Goal: Information Seeking & Learning: Learn about a topic

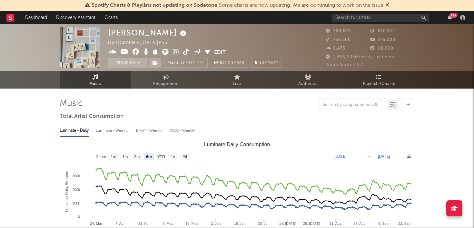
select select "6m"
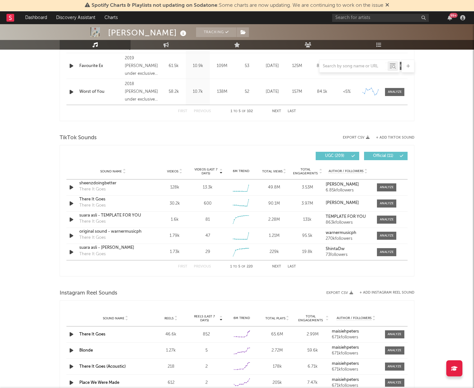
scroll to position [356, 0]
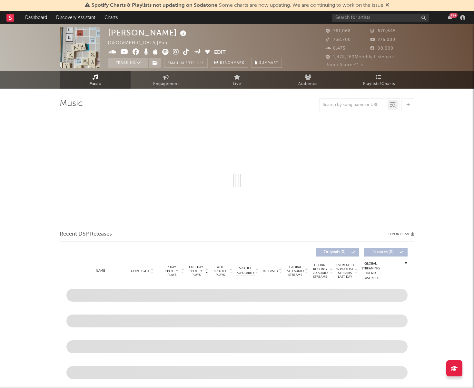
select select "6m"
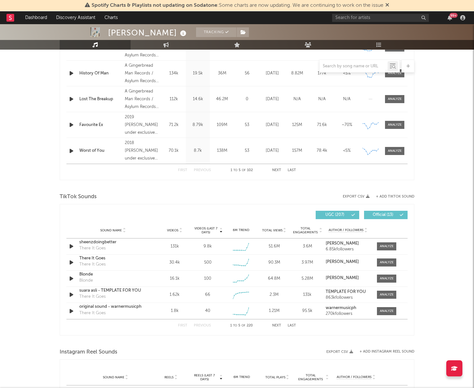
scroll to position [299, 0]
click at [209, 230] on span "Videos (last 7 days)" at bounding box center [206, 230] width 26 height 8
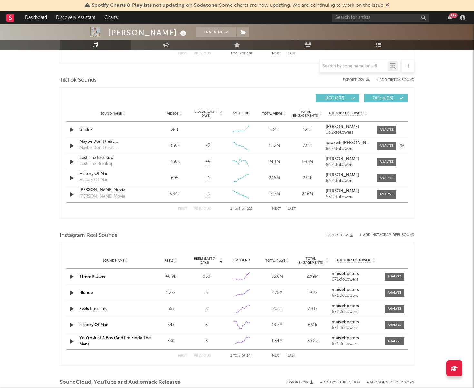
scroll to position [417, 0]
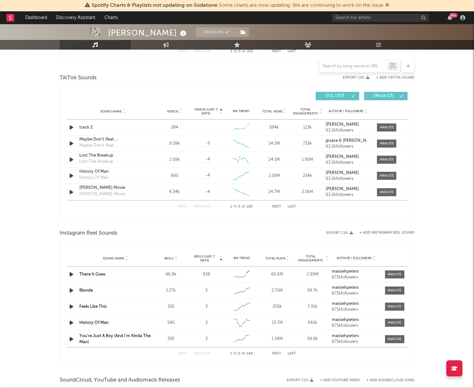
click at [210, 259] on span "Reels (last 7 days)" at bounding box center [204, 259] width 28 height 8
click at [393, 272] on div at bounding box center [394, 274] width 14 height 5
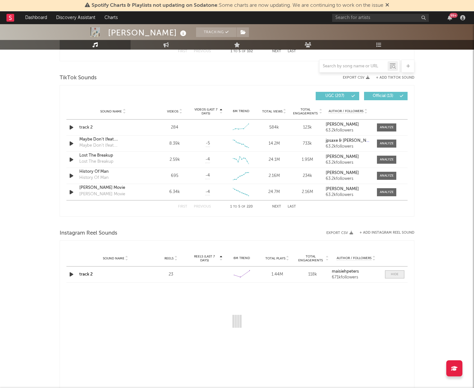
select select "1w"
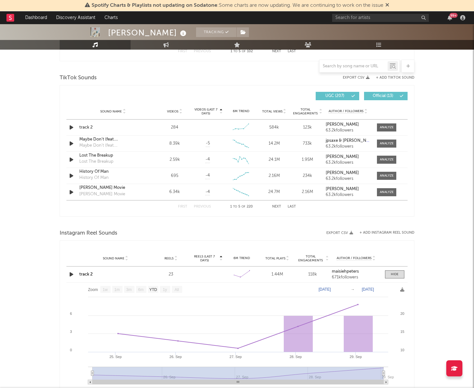
click at [351, 272] on strong "maisiehpeters" at bounding box center [345, 271] width 27 height 4
click at [162, 46] on link "Engagement" at bounding box center [166, 45] width 71 height 10
select select "1w"
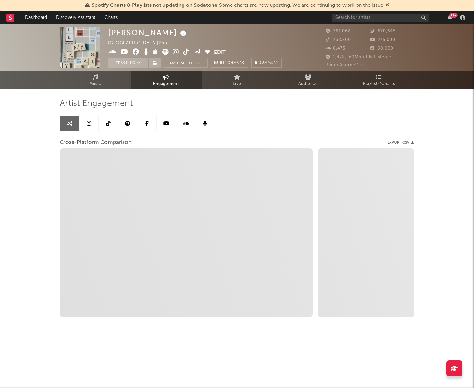
click at [93, 122] on link at bounding box center [88, 123] width 19 height 15
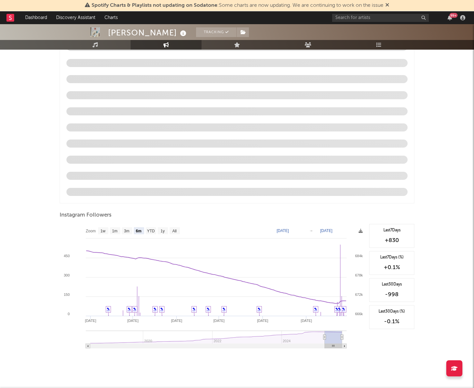
scroll to position [574, 0]
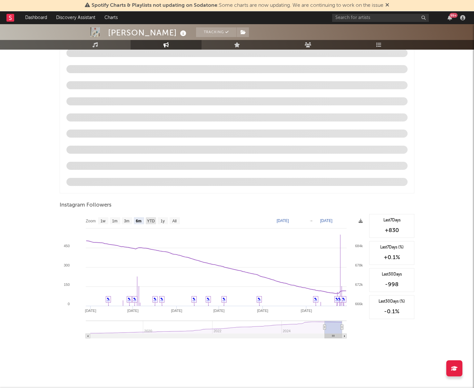
click at [153, 221] on text "YTD" at bounding box center [151, 221] width 8 height 5
select select "YTD"
type input "2025-01-01"
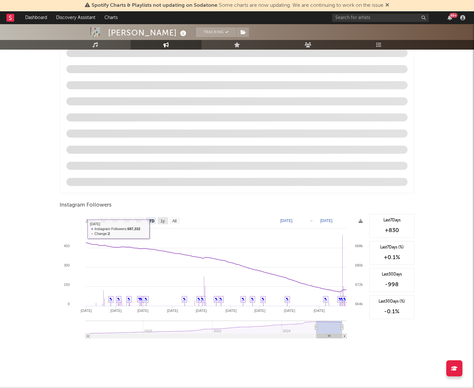
click at [161, 220] on text "1y" at bounding box center [163, 221] width 4 height 5
select select "1y"
type input "2024-09-29"
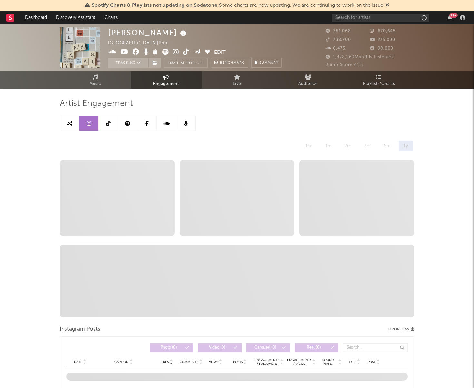
select select "6m"
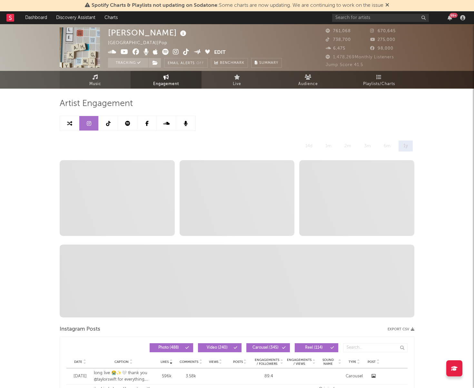
click at [85, 83] on link "Music" at bounding box center [95, 80] width 71 height 18
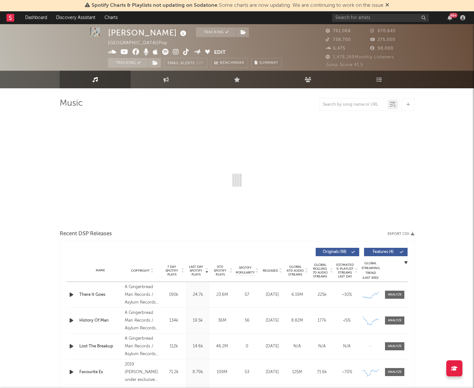
select select "6m"
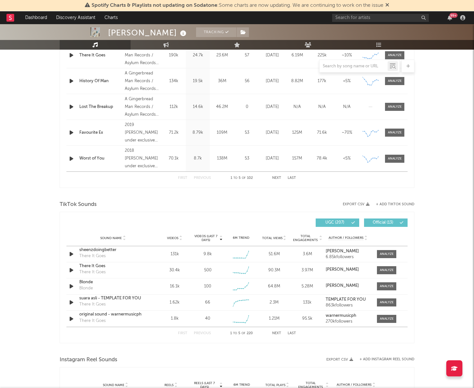
scroll to position [300, 0]
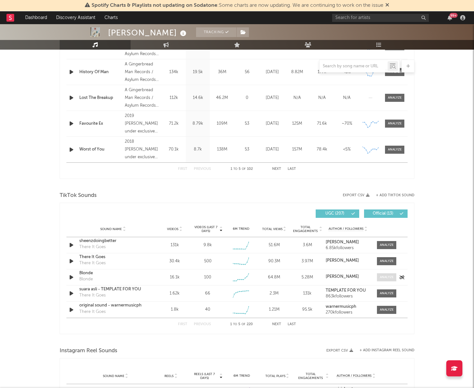
click at [384, 278] on div at bounding box center [387, 277] width 14 height 5
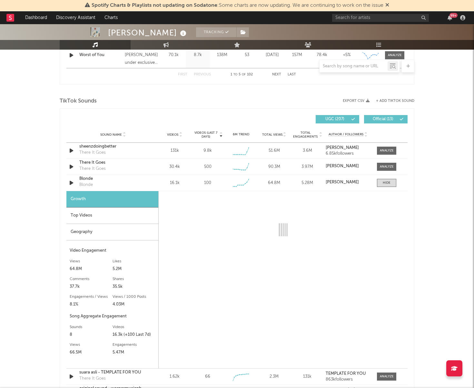
scroll to position [409, 0]
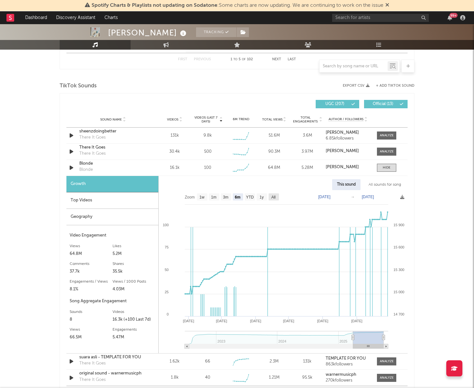
click at [269, 195] on rect at bounding box center [274, 196] width 10 height 7
select select "All"
type input "2022-07-01"
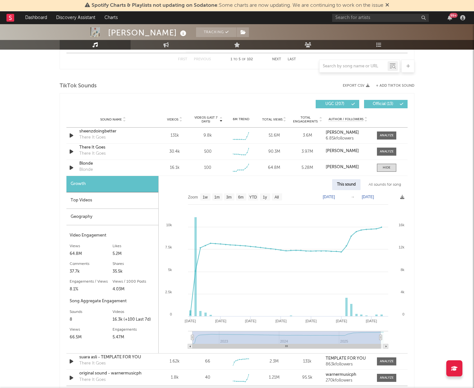
type input "2025-09-27"
select select "All"
type input "2025-06-22"
type input "2022-07-18"
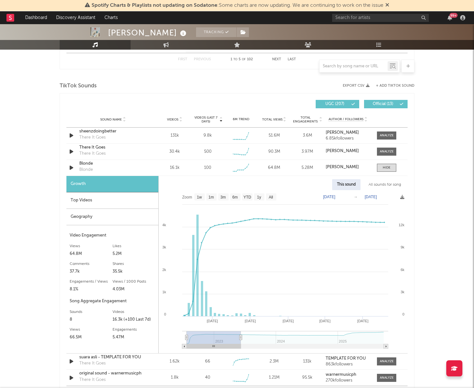
type input "2023-04-01"
type input "2022-07-22"
type input "2023-01-27"
select select "6m"
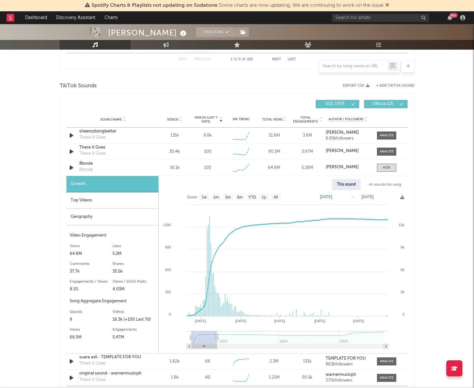
type input "2022-10-27"
select select "3m"
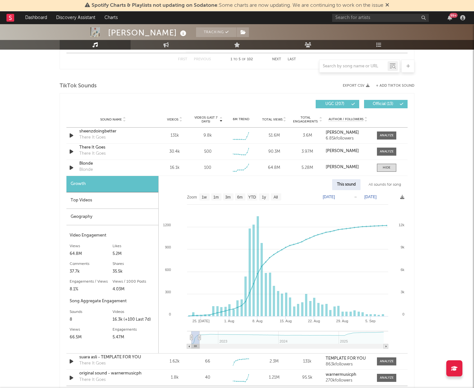
type input "2022-08-22"
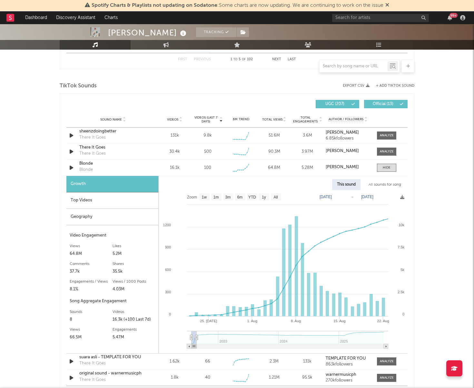
select select "1m"
type input "2022-08-18"
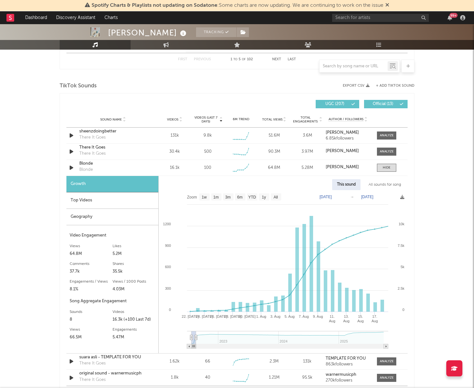
drag, startPoint x: 384, startPoint y: 337, endPoint x: 205, endPoint y: 333, distance: 179.3
click at [196, 338] on icon at bounding box center [196, 337] width 3 height 5
